Goal: Task Accomplishment & Management: Use online tool/utility

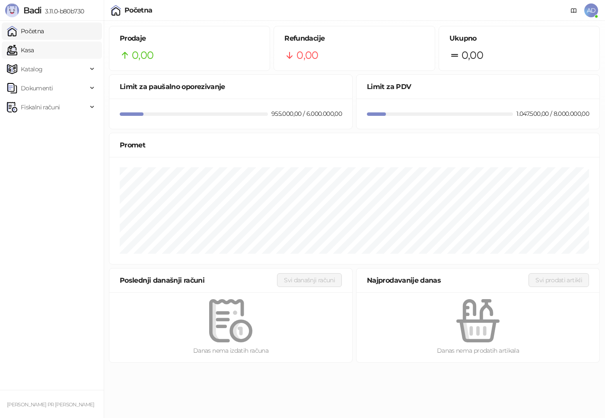
click at [34, 53] on link "Kasa" at bounding box center [20, 50] width 27 height 17
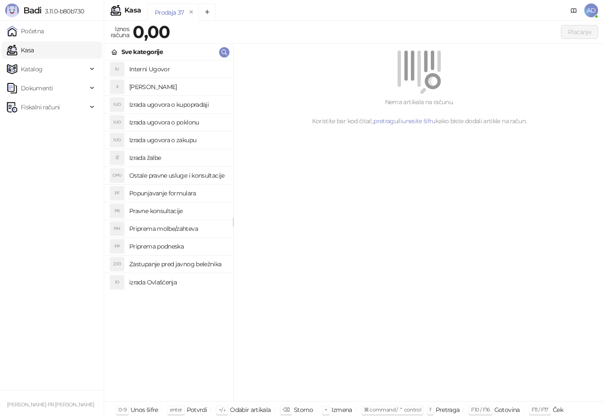
click at [190, 106] on h4 "Izrada ugovora o kupopradaji" at bounding box center [177, 105] width 97 height 14
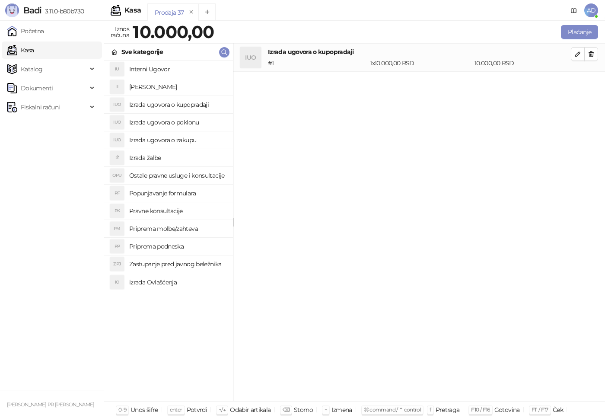
click at [167, 208] on h4 "Pravne konsultacije" at bounding box center [177, 211] width 97 height 14
click at [167, 286] on h4 "izrada Ovlašćenja" at bounding box center [177, 282] width 97 height 14
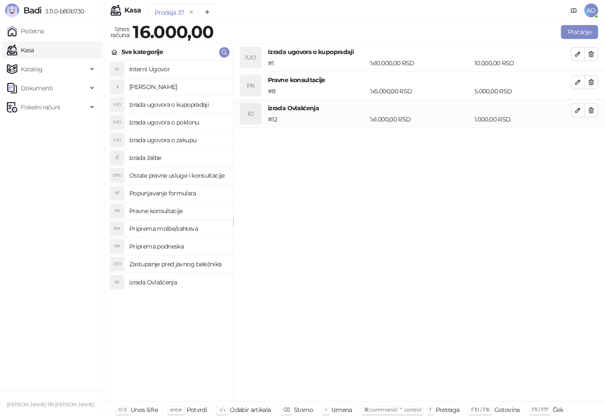
click at [167, 266] on h4 "Zastupanje pred javnog beležnika" at bounding box center [177, 264] width 97 height 14
click at [145, 71] on h4 "Interni Ugovor" at bounding box center [177, 69] width 97 height 14
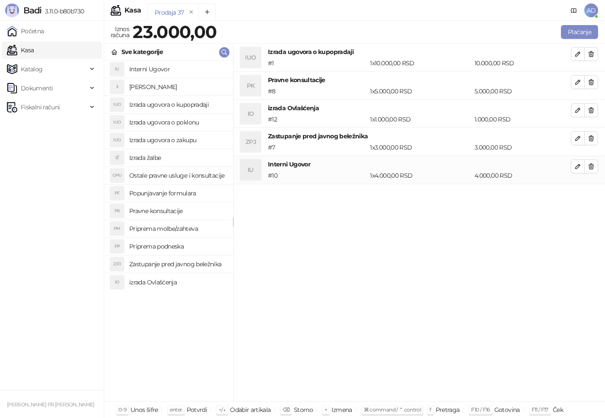
click at [188, 122] on h4 "Izrada ugovora o poklonu" at bounding box center [177, 122] width 97 height 14
click at [156, 248] on h4 "Priprema podneska" at bounding box center [177, 247] width 97 height 14
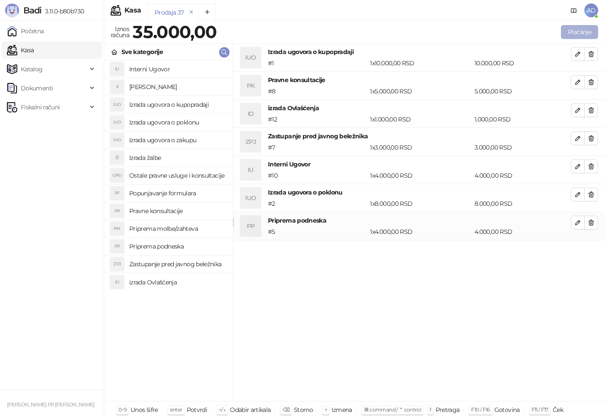
click at [590, 31] on button "Plaćanje" at bounding box center [579, 32] width 37 height 14
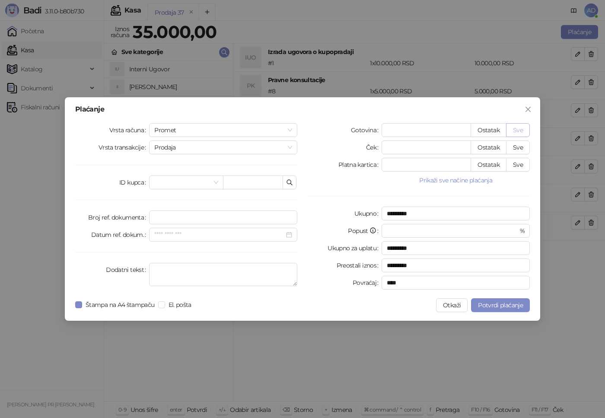
click at [518, 128] on button "Sve" at bounding box center [518, 130] width 24 height 14
type input "*****"
type input "****"
click at [507, 308] on span "Potvrdi plaćanje" at bounding box center [500, 305] width 45 height 8
